Goal: Task Accomplishment & Management: Use online tool/utility

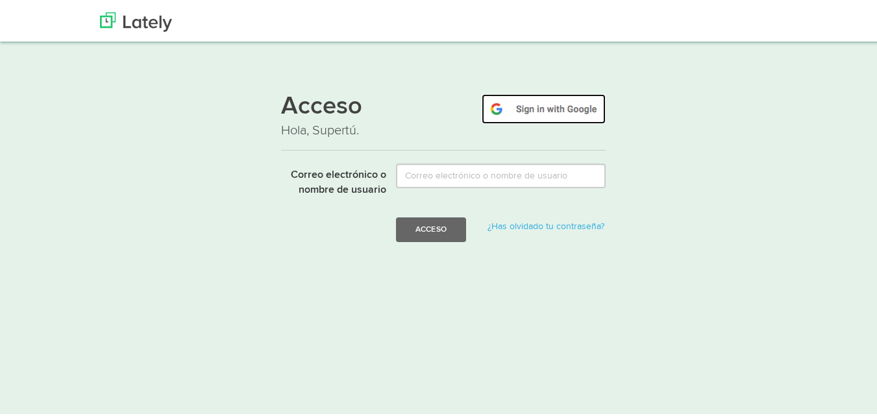
click at [550, 106] on img at bounding box center [543, 106] width 124 height 30
click at [536, 116] on img at bounding box center [543, 106] width 124 height 30
